Goal: Task Accomplishment & Management: Use online tool/utility

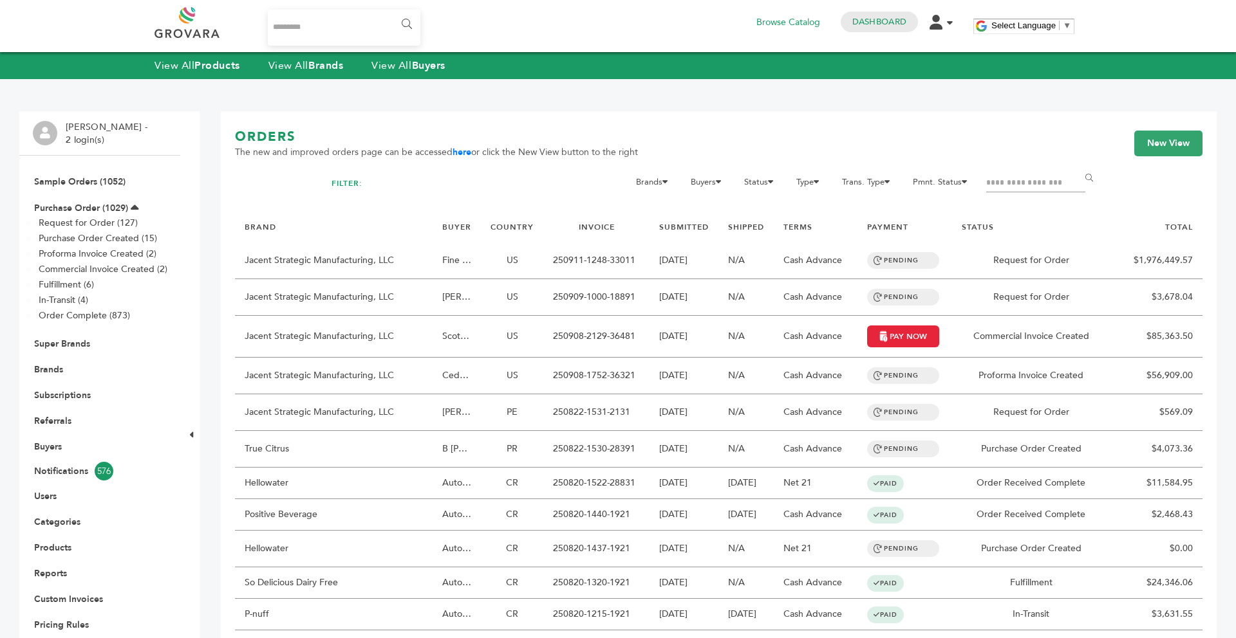
click at [93, 138] on li "[PERSON_NAME] - 2 login(s)" at bounding box center [108, 133] width 85 height 25
click at [58, 367] on link "Brands" at bounding box center [48, 370] width 29 height 12
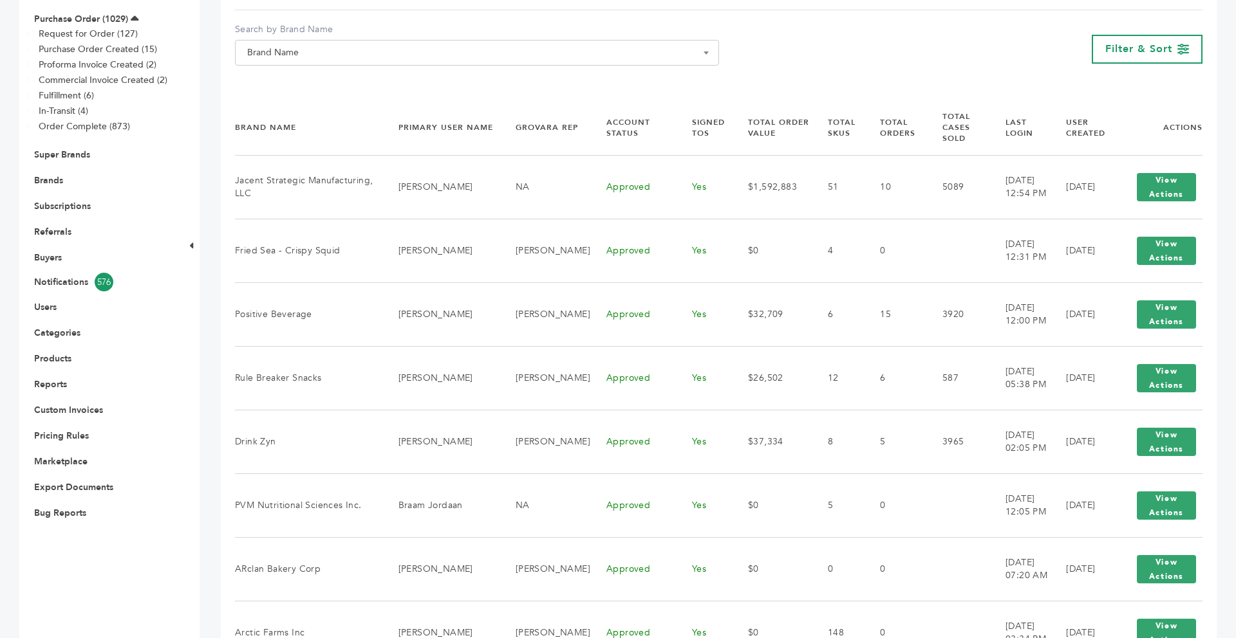
scroll to position [129, 0]
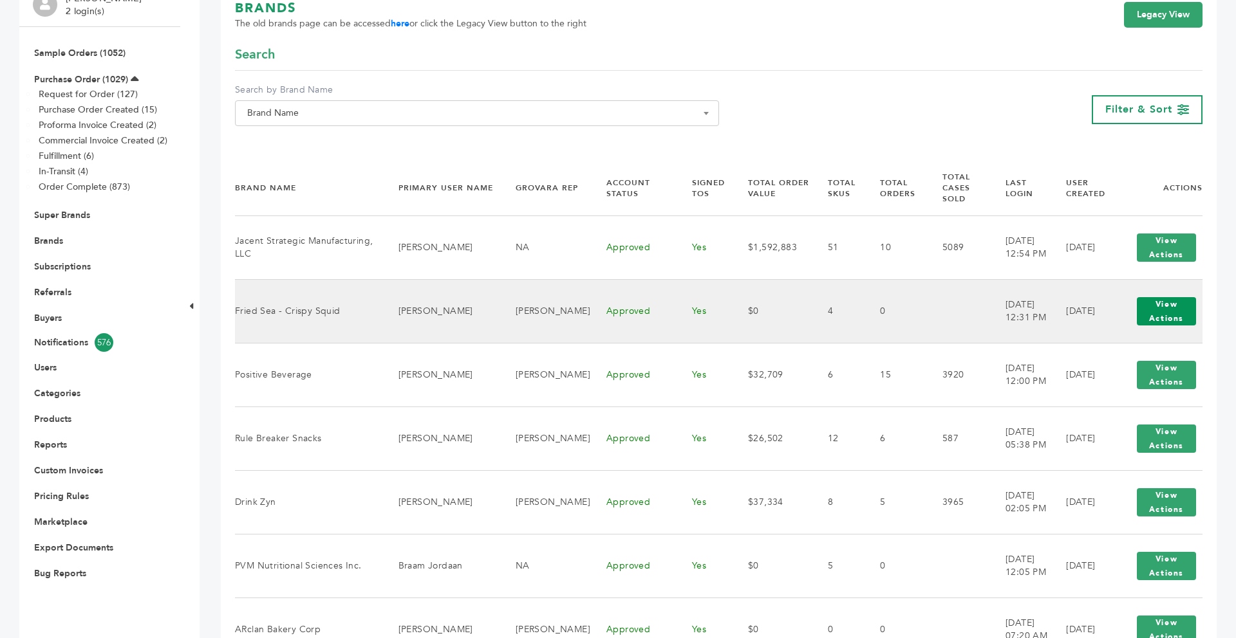
click at [1187, 297] on button "View Actions" at bounding box center [1166, 311] width 59 height 28
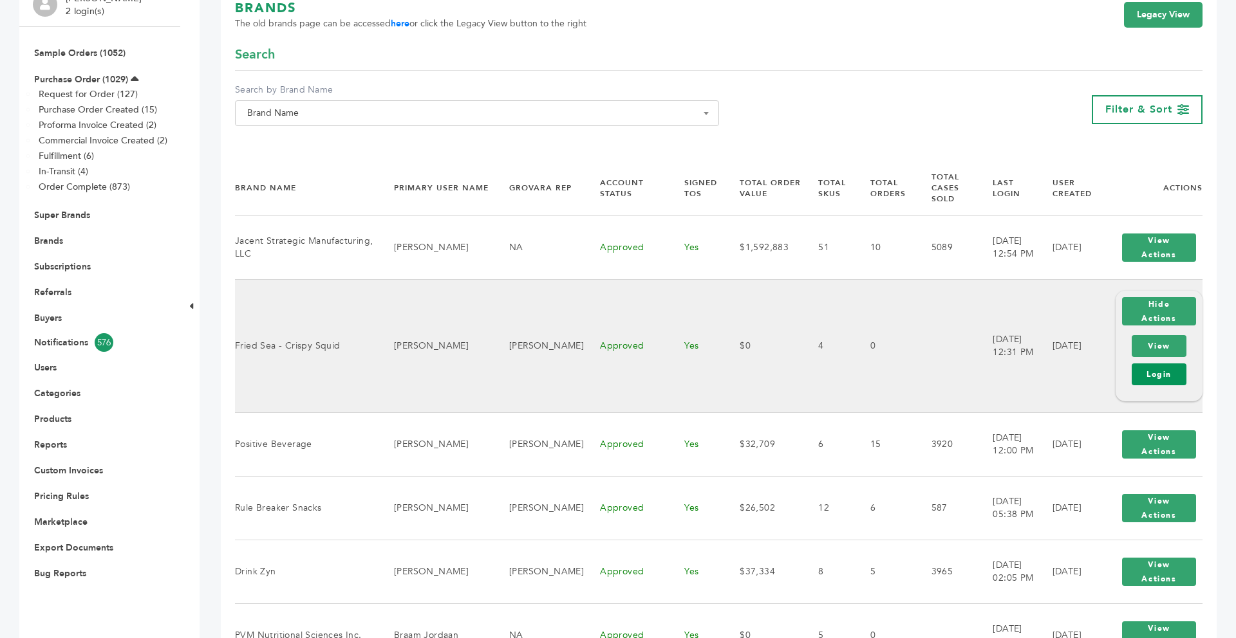
click at [1142, 364] on link "Login" at bounding box center [1158, 375] width 55 height 22
